Goal: Task Accomplishment & Management: Complete application form

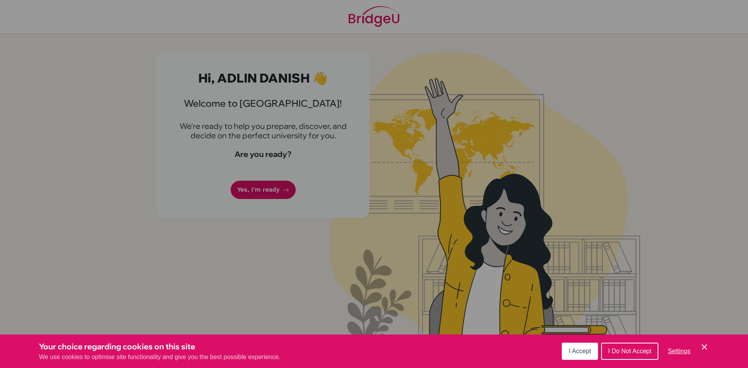
click at [578, 353] on span "I Accept" at bounding box center [580, 351] width 22 height 7
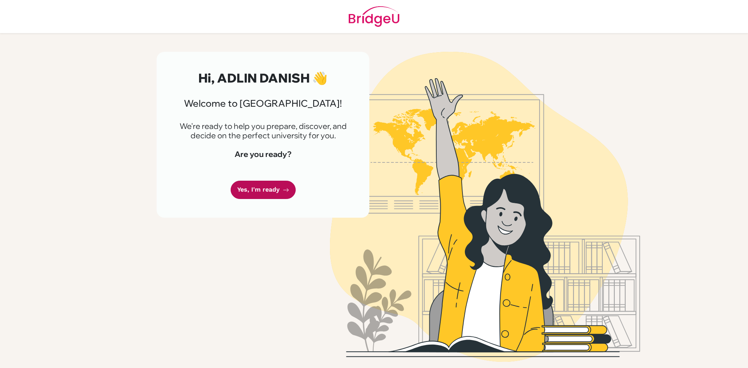
click at [272, 188] on link "Yes, I'm ready" at bounding box center [263, 190] width 65 height 18
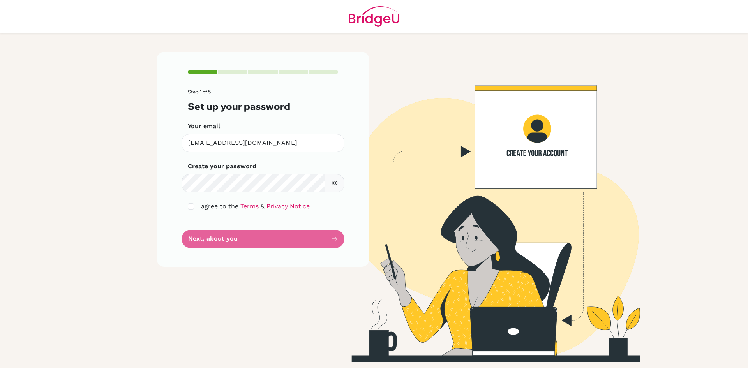
click at [203, 204] on span "I agree to the" at bounding box center [217, 206] width 41 height 7
click at [195, 205] on div "I agree to the Terms & Privacy Notice" at bounding box center [263, 206] width 150 height 9
click at [193, 205] on input "checkbox" at bounding box center [191, 206] width 6 height 6
checkbox input "true"
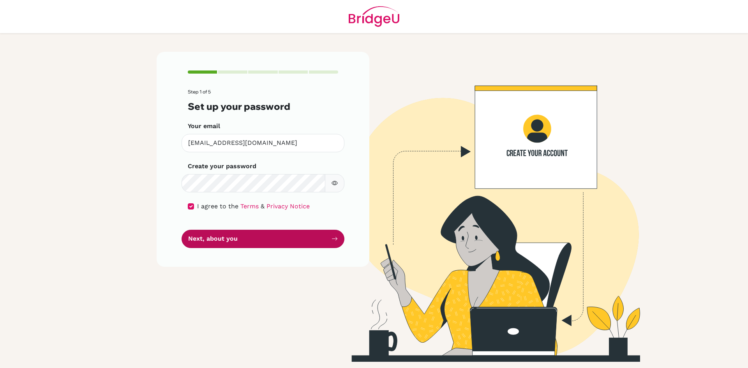
click at [266, 240] on button "Next, about you" at bounding box center [263, 239] width 163 height 18
